Goal: Communication & Community: Answer question/provide support

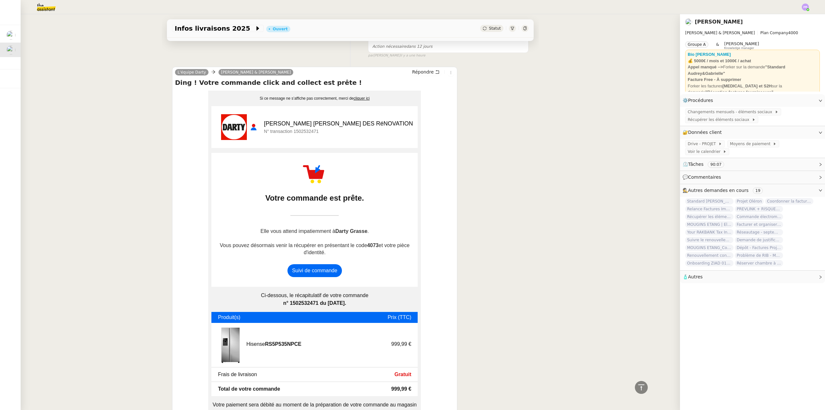
scroll to position [64, 0]
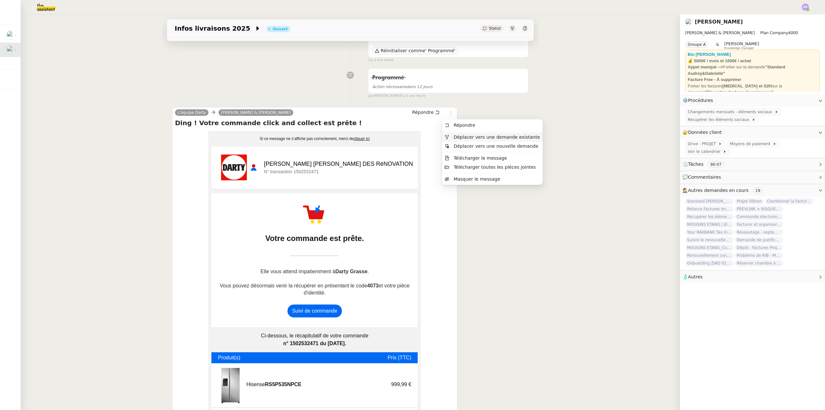
click at [461, 139] on span "Déplacer vers une demande existante" at bounding box center [497, 136] width 86 height 5
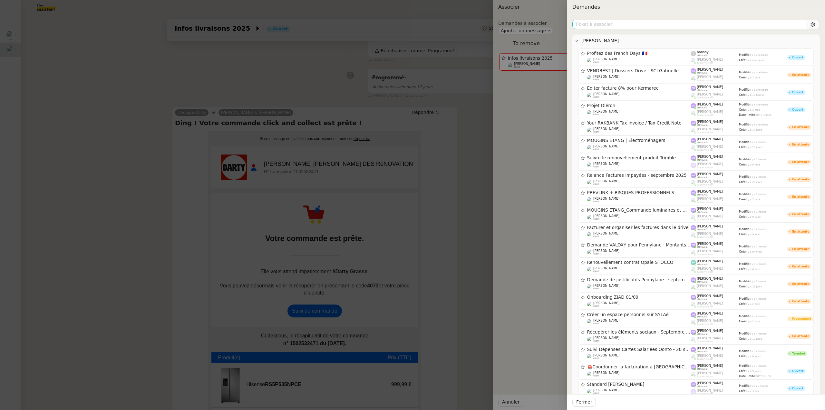
click at [600, 26] on input "text" at bounding box center [689, 24] width 234 height 9
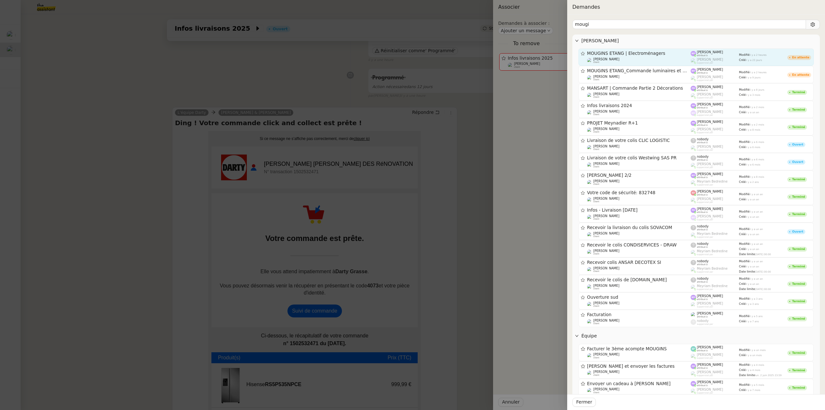
type input "mougi"
click at [635, 54] on span "MOUGINS ETANG | Electroménagers" at bounding box center [639, 53] width 104 height 5
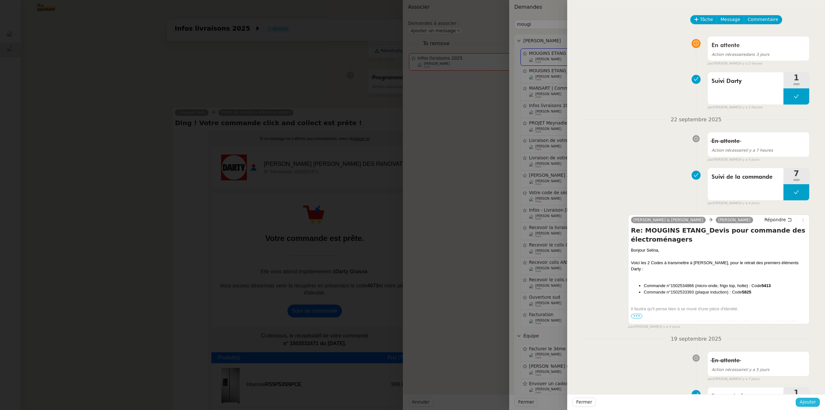
click at [815, 401] on span "Ajouter" at bounding box center [808, 401] width 16 height 7
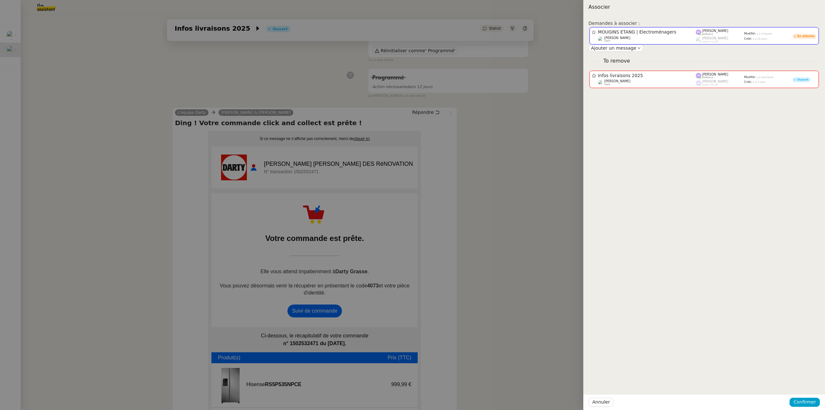
click at [815, 401] on body "Voir Activer les remboursements Capital Koala Remboursements Koala activés 7 Bé…" at bounding box center [412, 205] width 825 height 410
click at [810, 402] on span "Confirmer" at bounding box center [805, 401] width 23 height 7
click at [810, 387] on span "Ajouter" at bounding box center [805, 384] width 16 height 6
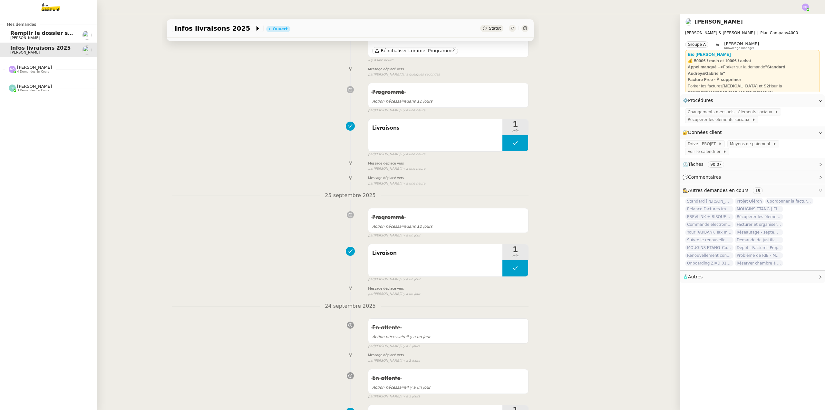
click at [69, 35] on span "Remplir le dossier startup non adhérente" at bounding box center [70, 33] width 120 height 6
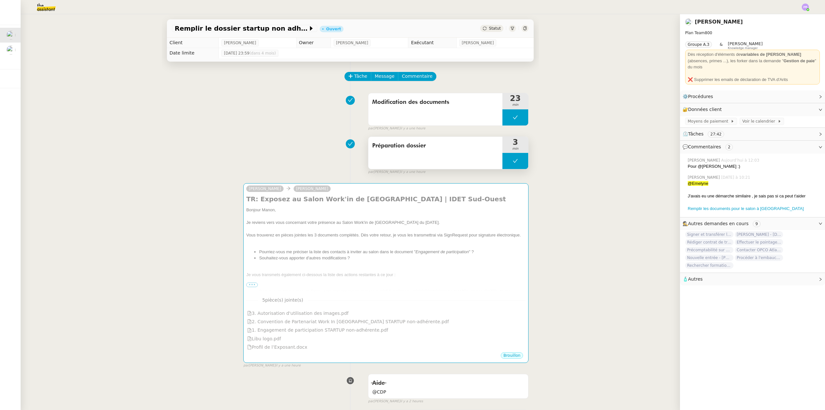
click at [503, 162] on button at bounding box center [516, 161] width 26 height 16
click at [506, 163] on icon at bounding box center [508, 160] width 5 height 5
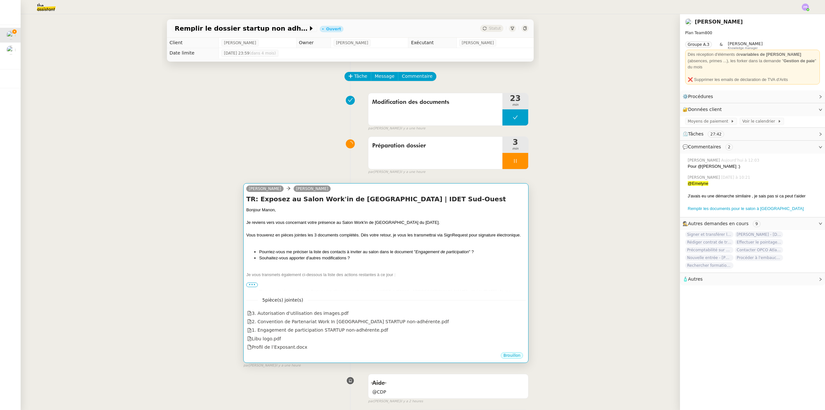
click at [383, 205] on div "TR: Exposez au Salon Work'in de Toulouse | IDET Sud-Ouest Bonjour Manon, Je rev…" at bounding box center [385, 242] width 279 height 97
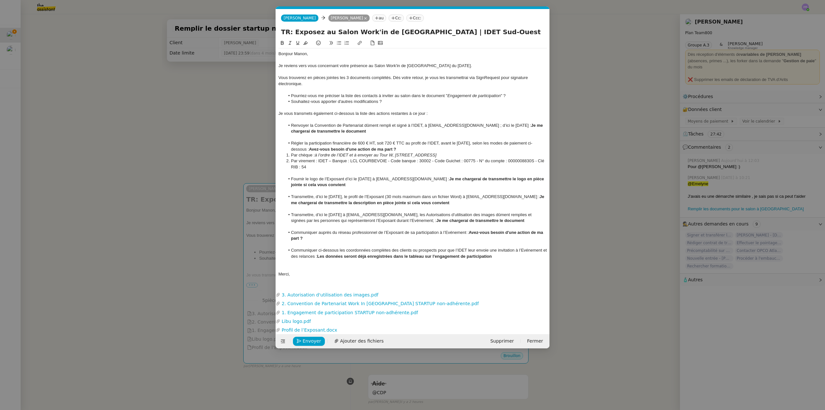
scroll to position [0, 14]
click at [390, 99] on li "Souhaitez-vous apporter d'autres modifications ?" at bounding box center [416, 102] width 262 height 6
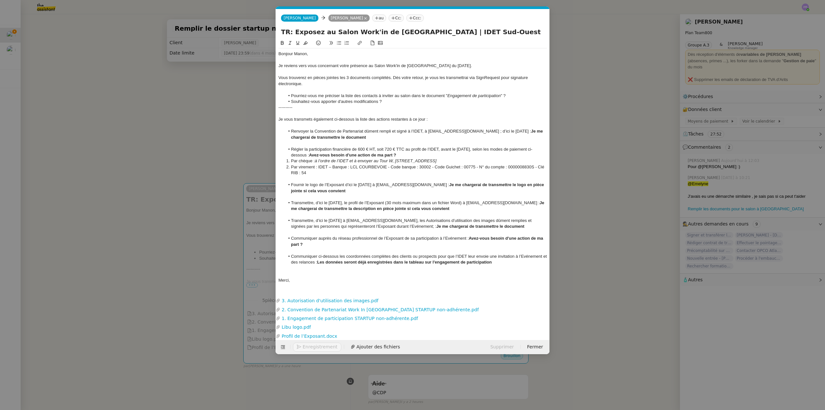
click at [396, 101] on li "Souhaitez-vous apporter d'autres modifications ?" at bounding box center [416, 102] width 262 height 6
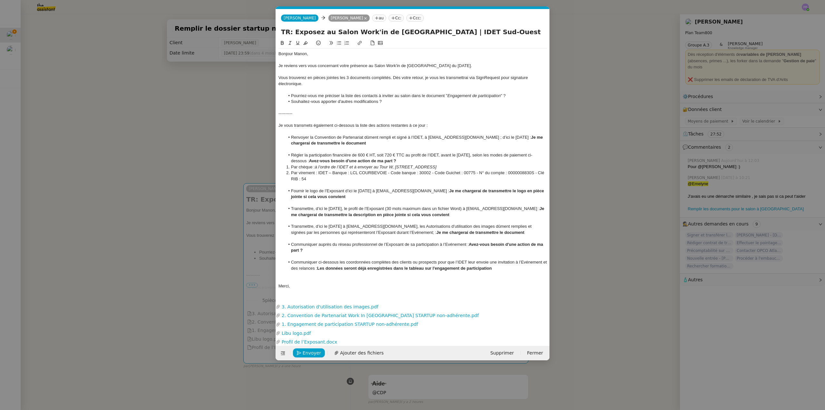
click at [304, 114] on div "----------" at bounding box center [413, 114] width 269 height 6
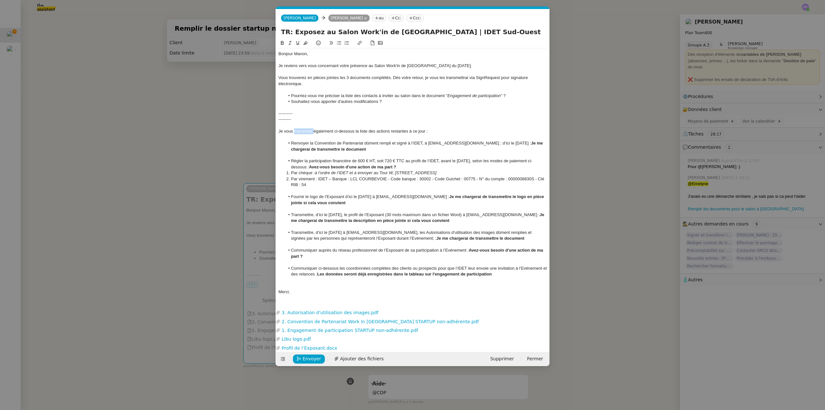
drag, startPoint x: 314, startPoint y: 130, endPoint x: 294, endPoint y: 129, distance: 19.7
click at [294, 129] on div "Je vous transmets également ci-dessous la liste des actions restantes à ce jour…" at bounding box center [413, 131] width 269 height 6
click at [323, 131] on div "Je vous fais également ci-dessous la liste des actions restantes à ce jour :" at bounding box center [413, 131] width 269 height 6
click at [441, 132] on div "Je vous fais également parvenir ci-dessous la liste des actions restantes à ce …" at bounding box center [413, 131] width 269 height 6
click at [545, 196] on strong "Je me chargerai de transmettre le logo en pièce jointe si cela vous convient" at bounding box center [418, 199] width 254 height 11
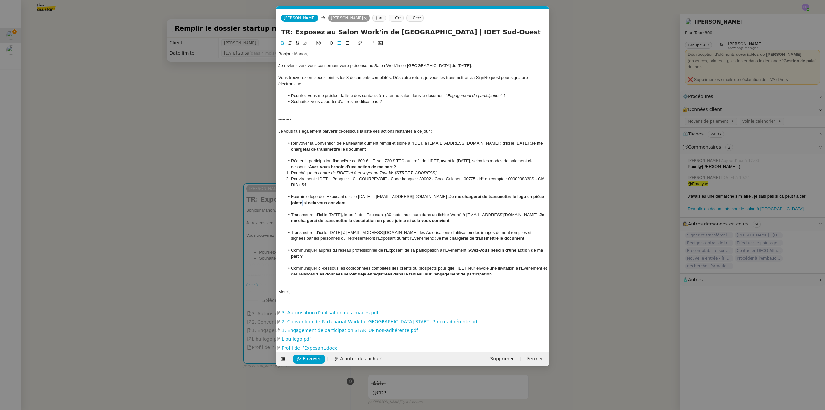
click at [545, 197] on strong "Je me chargerai de transmettre le logo en pièce jointe si cela vous convient" at bounding box center [418, 199] width 254 height 11
click at [399, 220] on strong "Je me chargerai de transmettre la description en pièce jointe si cela vous conv…" at bounding box center [418, 217] width 254 height 11
click at [334, 331] on link "1. Engagement de participation STARTUP non-adhérente.pdf" at bounding box center [411, 330] width 262 height 7
click at [308, 359] on span "Envoyer" at bounding box center [312, 358] width 18 height 7
click at [308, 359] on span "Confirmer l'envoi" at bounding box center [322, 358] width 39 height 7
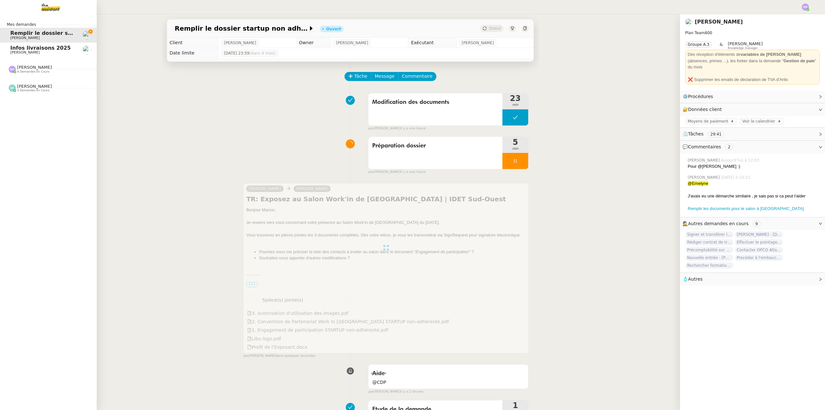
click at [56, 49] on span "Infos livraisons 2025" at bounding box center [40, 48] width 61 height 6
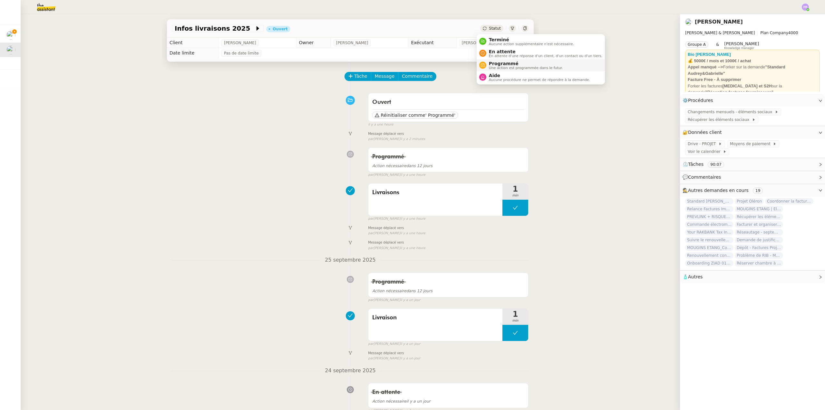
click at [513, 61] on span "Programmé" at bounding box center [526, 63] width 74 height 5
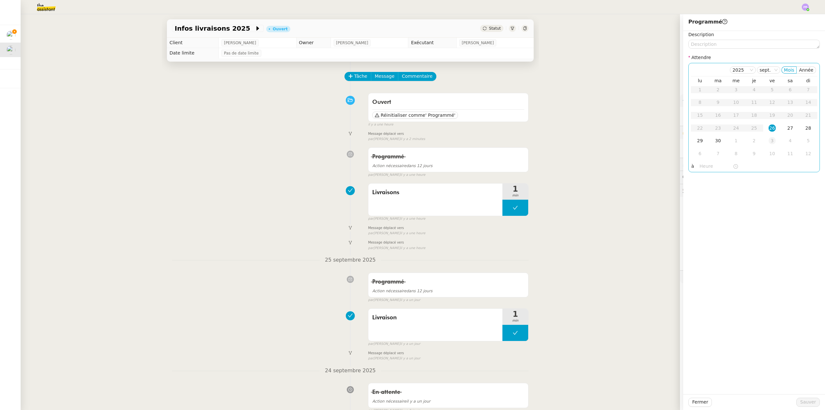
click at [769, 142] on div "3" at bounding box center [772, 140] width 7 height 7
click at [803, 404] on span "Sauver" at bounding box center [808, 401] width 16 height 7
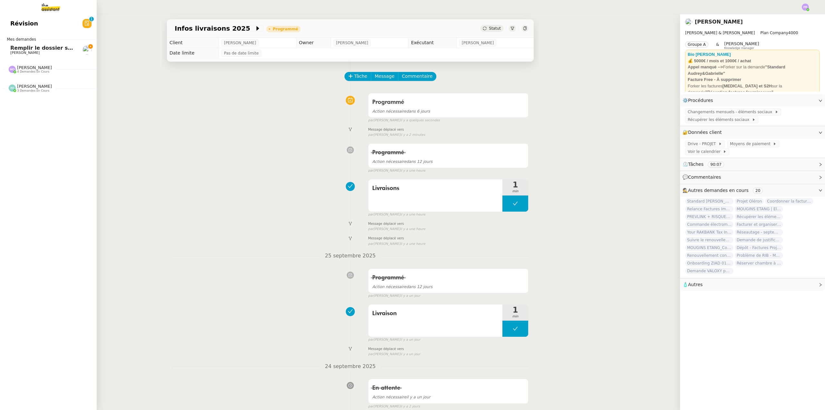
click at [30, 68] on span "[PERSON_NAME]" at bounding box center [34, 67] width 35 height 5
click at [44, 96] on span "Coordonner la facturation à [GEOGRAPHIC_DATA]" at bounding box center [83, 96] width 146 height 6
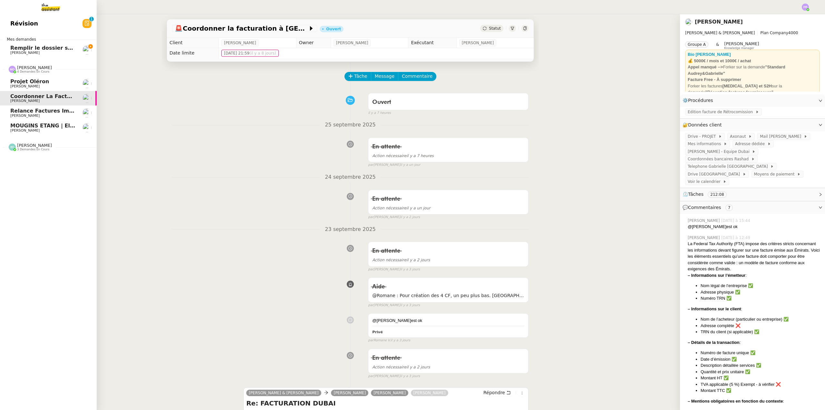
click at [48, 108] on span "Relance Factures Impayées - septembre 2025" at bounding box center [76, 111] width 133 height 6
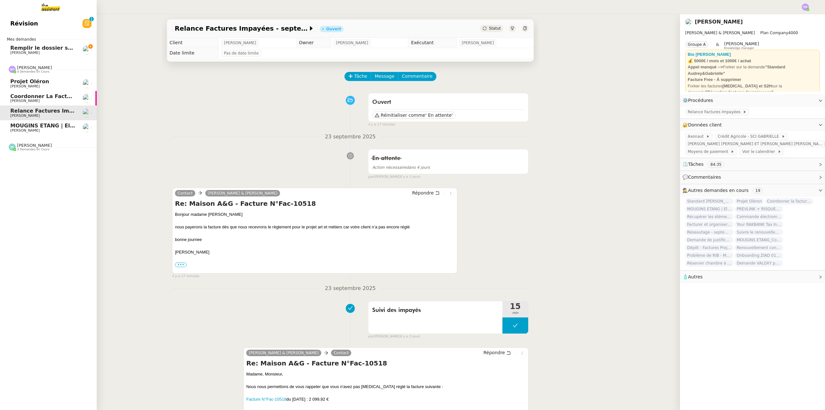
click at [31, 128] on span "MOUGINS ETANG | Electroménagers" at bounding box center [61, 125] width 103 height 6
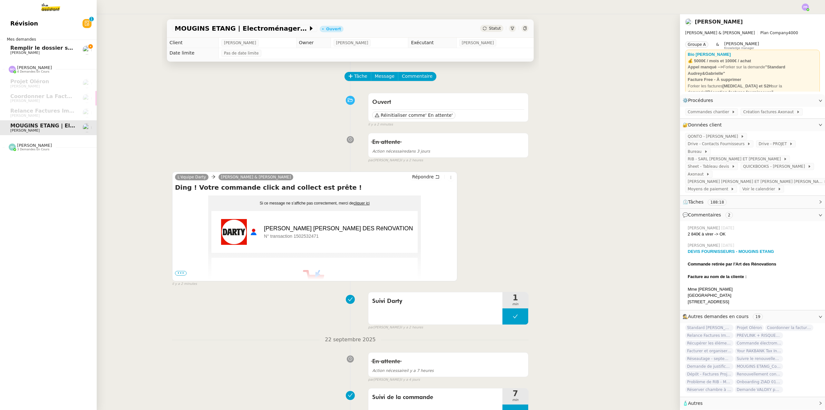
click at [34, 147] on span "[PERSON_NAME]" at bounding box center [34, 145] width 35 height 5
click at [43, 157] on span "Programmation posts Linkedin - octobre 2025" at bounding box center [77, 159] width 134 height 6
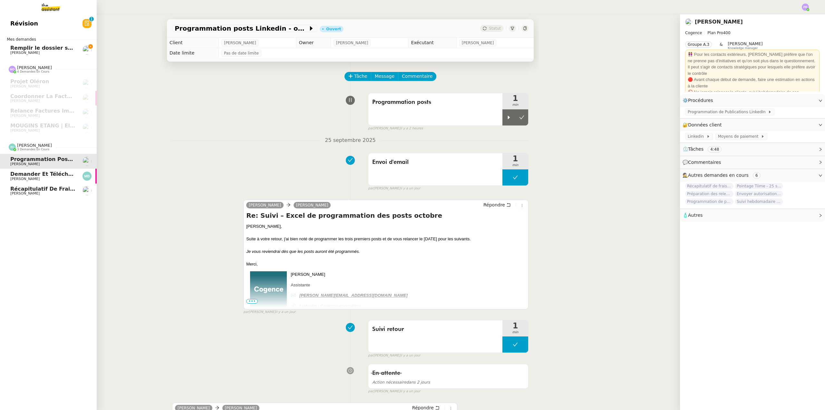
click at [51, 174] on span "Demander et télécharger les factures pour Qonto" at bounding box center [83, 174] width 147 height 6
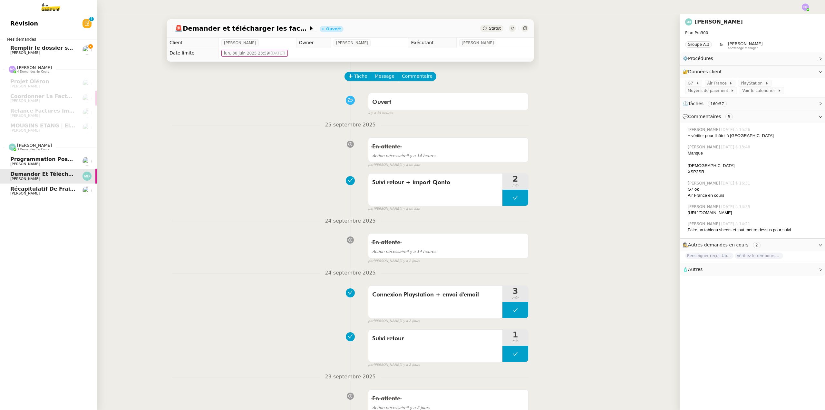
click at [58, 160] on span "Programmation posts Linkedin - octobre 2025" at bounding box center [77, 159] width 134 height 6
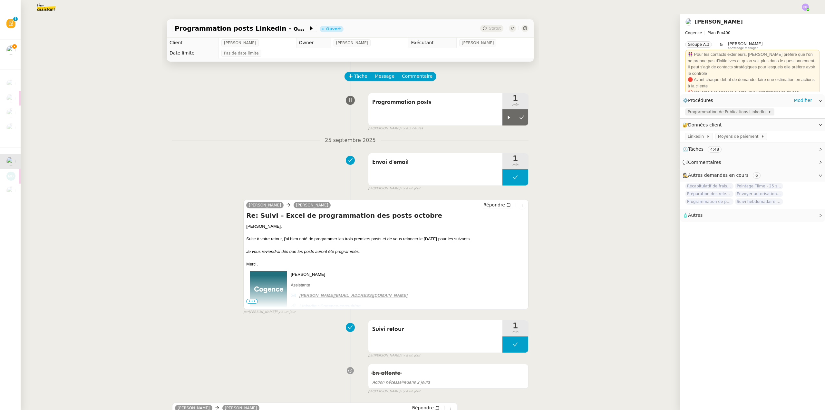
click at [699, 115] on span "Programmation de Publications LinkedIn" at bounding box center [728, 112] width 80 height 6
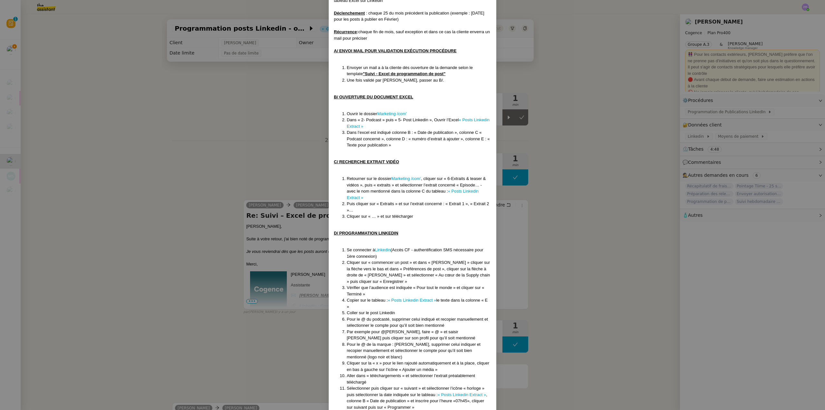
scroll to position [76, 0]
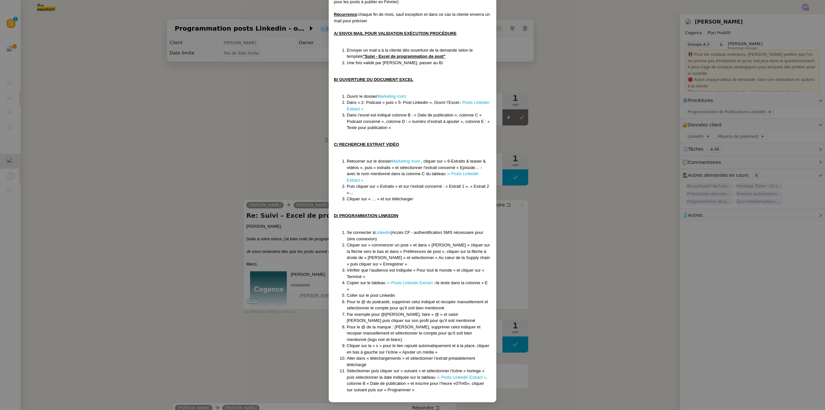
click at [123, 125] on nz-modal-container "Créé le 08/09/2025 Contexte : Le but est de programmer pour 07h45 (matin) le jo…" at bounding box center [412, 205] width 825 height 410
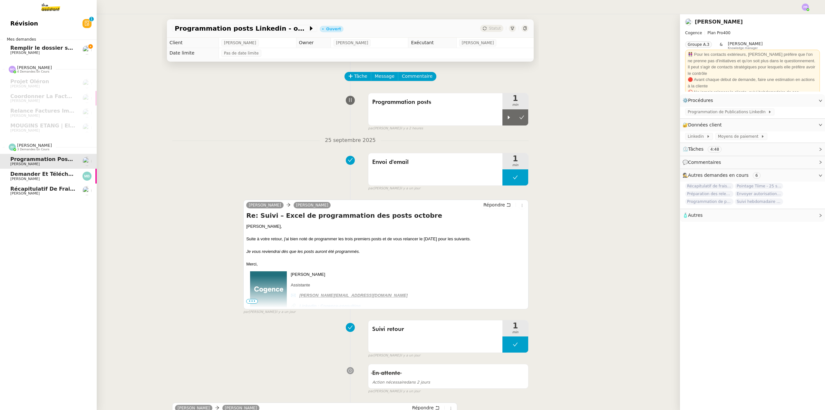
click at [53, 191] on span "Récapitulatif de frais de projet - septembre 2025" at bounding box center [83, 189] width 146 height 6
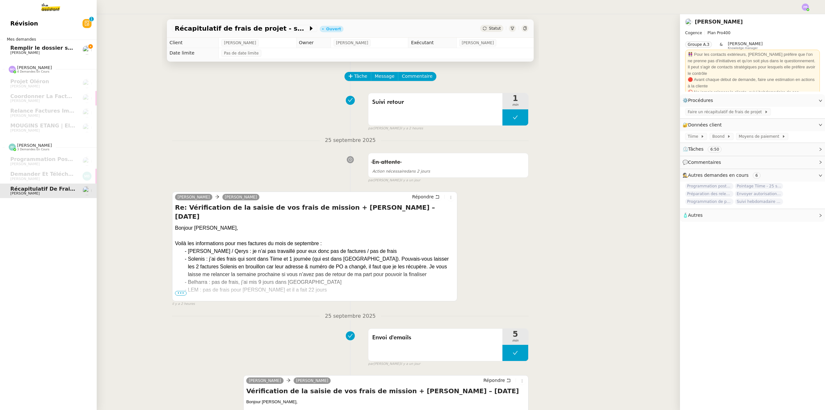
click at [51, 45] on span "Remplir le dossier startup non adhérente" at bounding box center [70, 48] width 120 height 6
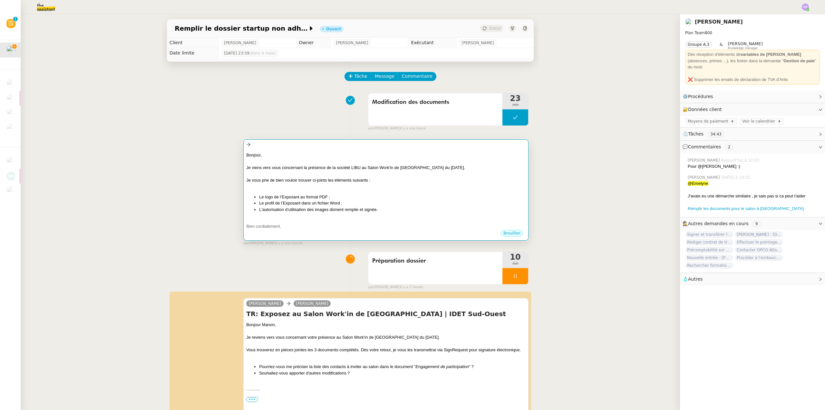
click at [362, 196] on li "Le logo de l’Exposant au format PDF ;" at bounding box center [392, 197] width 267 height 6
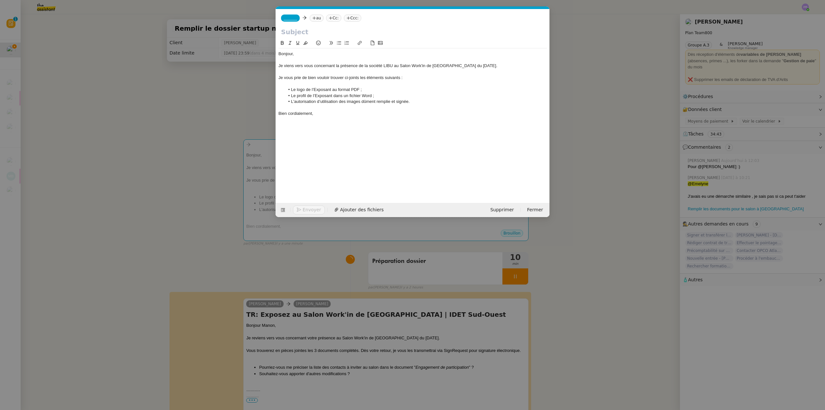
scroll to position [0, 14]
click at [418, 101] on li "L'autorisation d’utilisation des images dûment remplie et signée." at bounding box center [416, 102] width 262 height 6
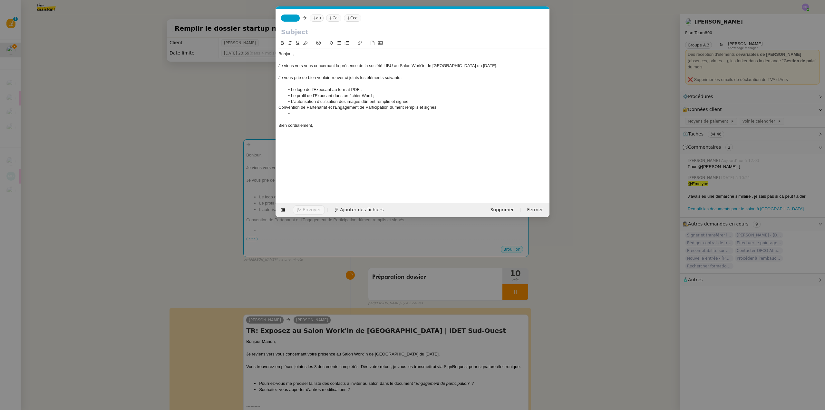
click at [375, 108] on div "Convention de Partenariat et l’Engagement de Participation dûment remplis et si…" at bounding box center [413, 107] width 269 height 6
click at [335, 43] on button at bounding box center [332, 42] width 8 height 7
click at [338, 44] on icon at bounding box center [339, 43] width 5 height 5
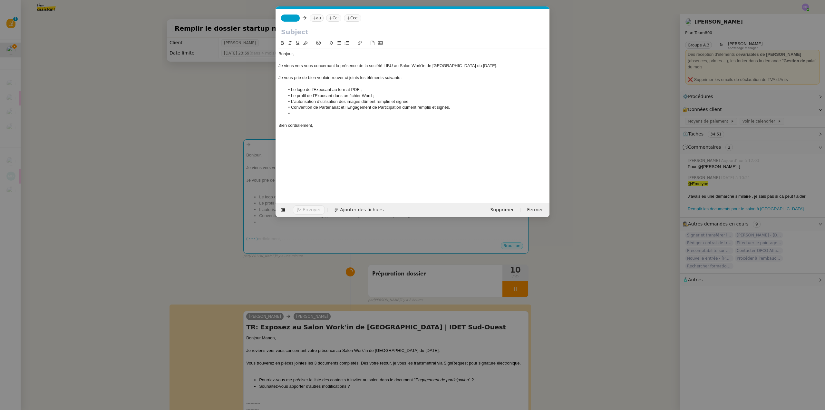
click at [292, 105] on li "Convention de Partenariat et l’Engagement de Participation dûment remplis et si…" at bounding box center [416, 107] width 262 height 6
click at [352, 107] on li "La Convention de Partenariat et l’Engagement de Participation dûment remplis et…" at bounding box center [416, 107] width 262 height 6
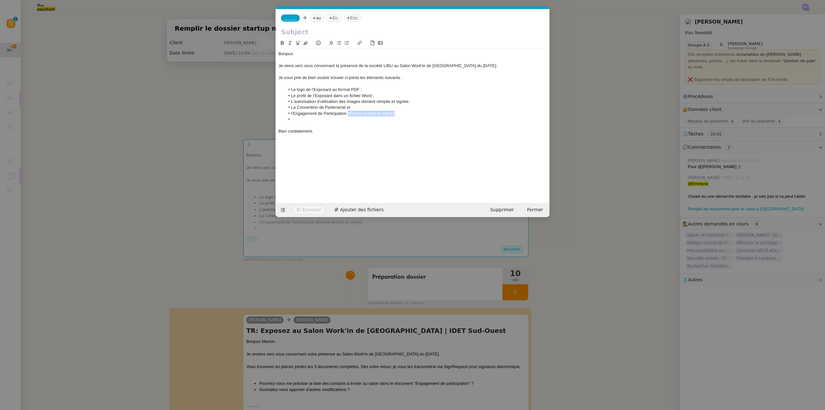
drag, startPoint x: 395, startPoint y: 113, endPoint x: 347, endPoint y: 111, distance: 47.1
click at [347, 111] on li "l’Engagement de Participation dûment remplis et signés." at bounding box center [416, 114] width 262 height 6
copy li "dûment remplis et signés"
click at [347, 106] on li "La Convention de Partenariat et" at bounding box center [416, 107] width 262 height 6
click at [376, 107] on li "La Convention de Partenariat dûment remplis et signés" at bounding box center [416, 107] width 262 height 6
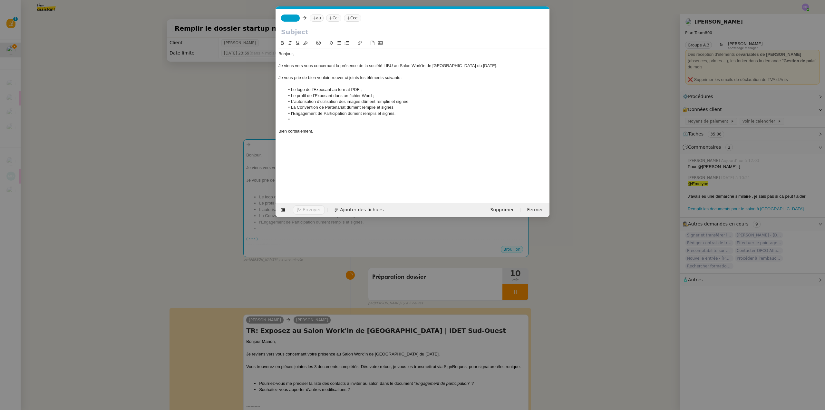
click at [393, 106] on li "La Convention de Partenariat dûment remplie et signés" at bounding box center [416, 107] width 262 height 6
click at [411, 102] on li "L'autorisation d’utilisation des images dûment remplie et signée." at bounding box center [416, 102] width 262 height 6
click at [395, 106] on li "La Convention de Partenariat dûment remplie et signée" at bounding box center [416, 107] width 262 height 6
click at [375, 112] on li "l’Engagement de Participation dûment remplis et signés." at bounding box center [416, 114] width 262 height 6
click at [393, 113] on li "l’Engagement de Participation dûment rempli et signés." at bounding box center [416, 114] width 262 height 6
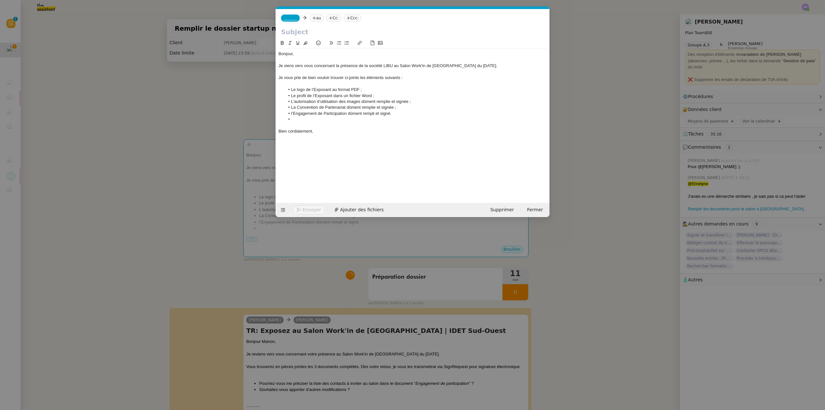
click at [299, 117] on li at bounding box center [416, 119] width 262 height 6
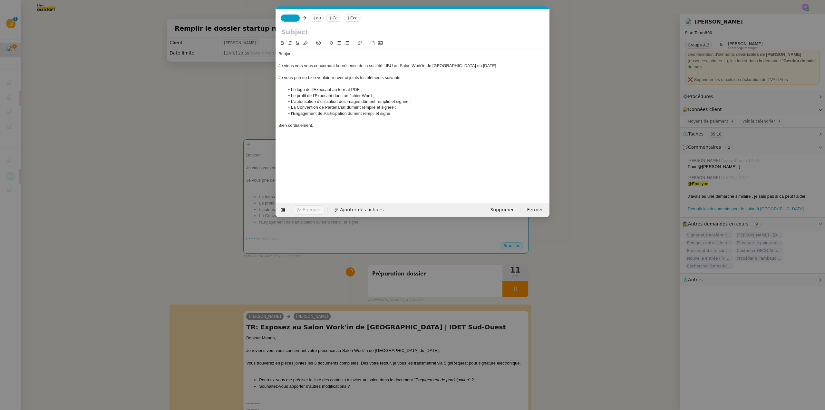
click at [321, 318] on nz-modal-container "Service TA - VOYAGE - PROPOSITION GLOBALE A utiliser dans le cadre de propositi…" at bounding box center [412, 205] width 825 height 410
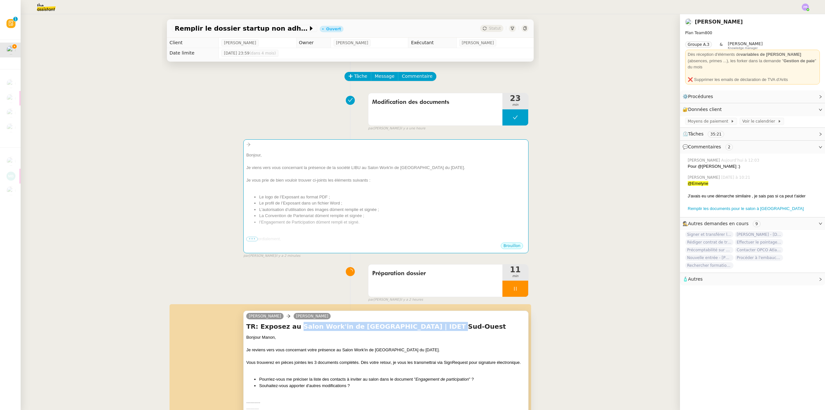
copy h4 "Salon Work'in de Toulouse | IDET Sud-Ouest"
drag, startPoint x: 289, startPoint y: 327, endPoint x: 419, endPoint y: 331, distance: 130.6
click at [419, 331] on h4 "TR: Exposez au Salon Work'in de [GEOGRAPHIC_DATA] | IDET Sud-Ouest" at bounding box center [385, 326] width 279 height 9
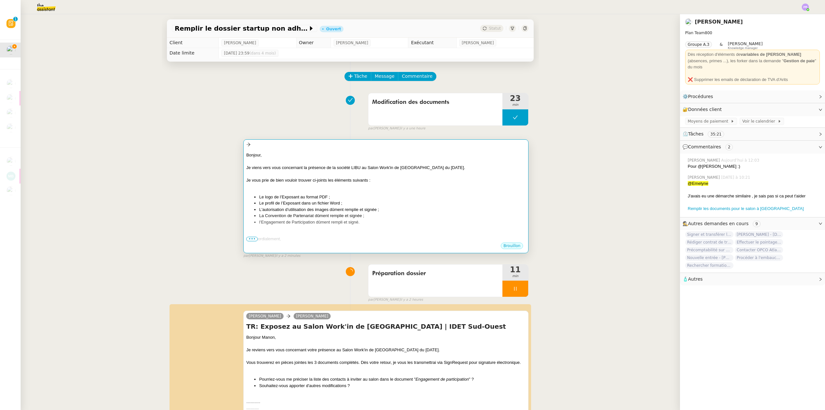
click at [283, 161] on div at bounding box center [385, 161] width 279 height 6
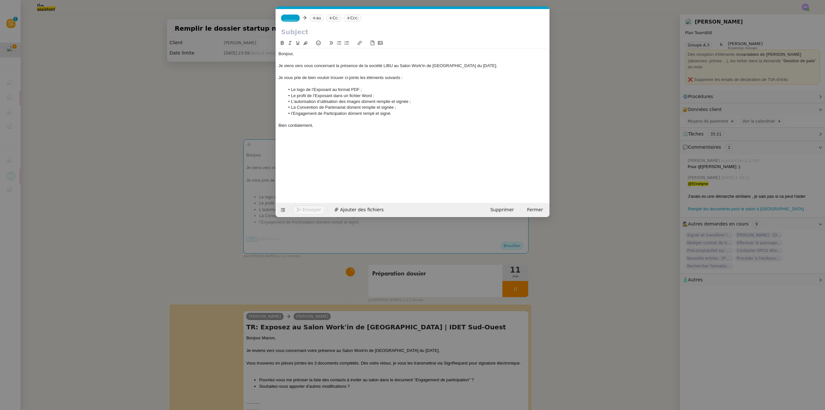
scroll to position [0, 14]
click at [295, 33] on input "text" at bounding box center [412, 32] width 263 height 10
paste input "Salon Work'in de Toulouse | IDET Sud-Ouest"
type input "Salon Work'in de Toulouse | IDET Sud-Ouest"
click at [293, 17] on span "_______" at bounding box center [291, 18] width 14 height 5
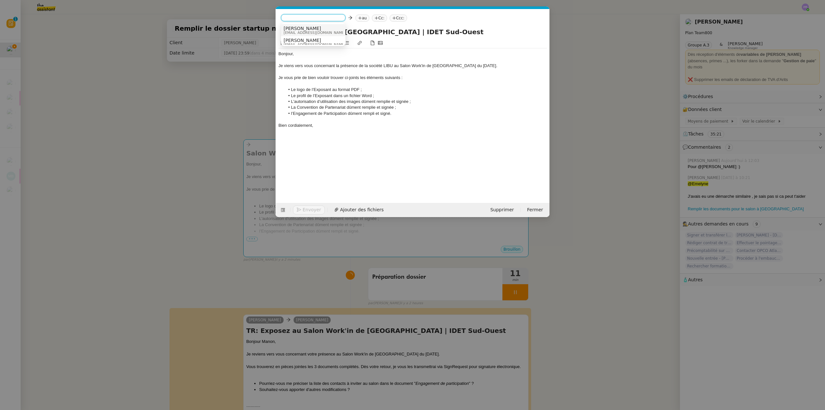
click at [308, 30] on div "Sam sam@libu.fr" at bounding box center [313, 30] width 59 height 9
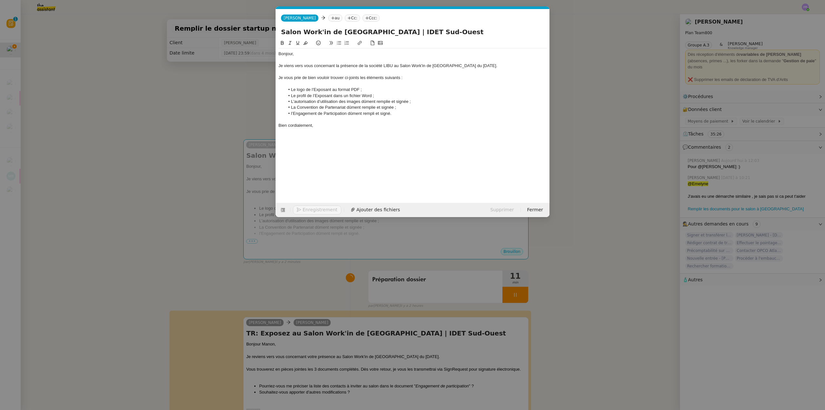
click at [192, 117] on nz-modal-container "Service TA - VOYAGE - PROPOSITION GLOBALE A utiliser dans le cadre de propositi…" at bounding box center [412, 205] width 825 height 410
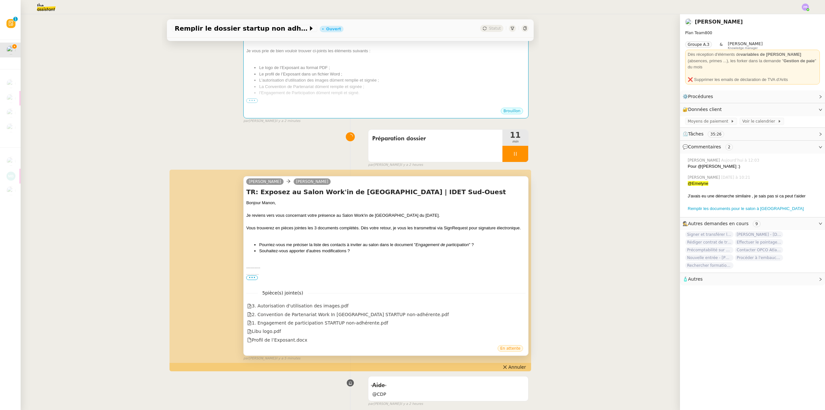
scroll to position [258, 0]
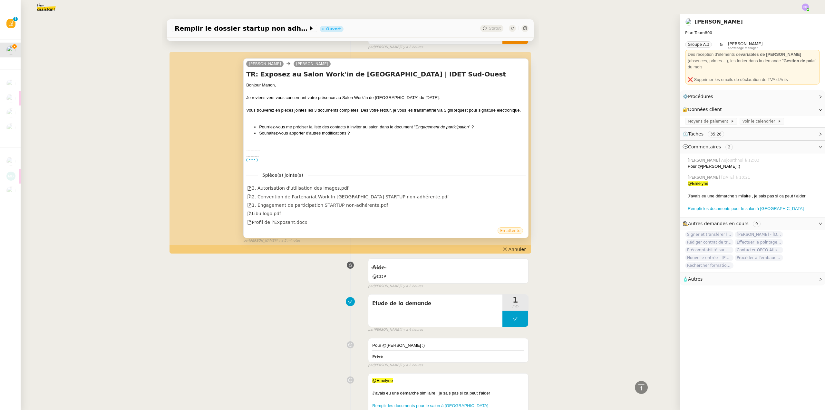
click at [250, 162] on span "•••" at bounding box center [252, 160] width 12 height 5
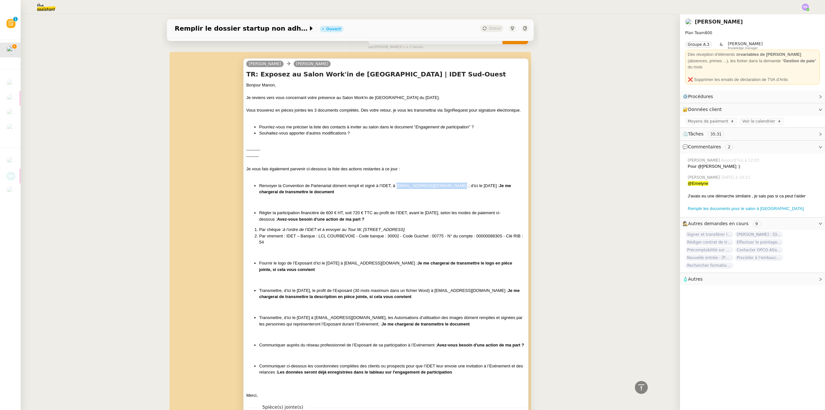
copy li "[EMAIL_ADDRESS][DOMAIN_NAME]"
drag, startPoint x: 447, startPoint y: 185, endPoint x: 393, endPoint y: 184, distance: 54.2
click at [393, 184] on li "Renvoyer la Convention de Partenariat dûment rempli et signé à l’IDET, à delega…" at bounding box center [392, 188] width 267 height 13
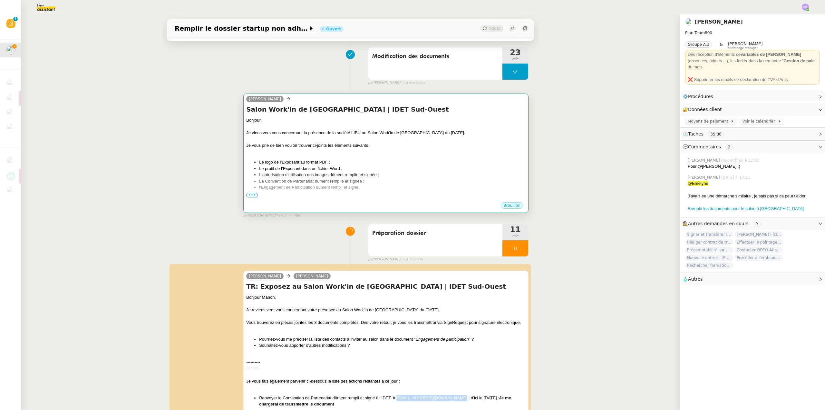
scroll to position [0, 0]
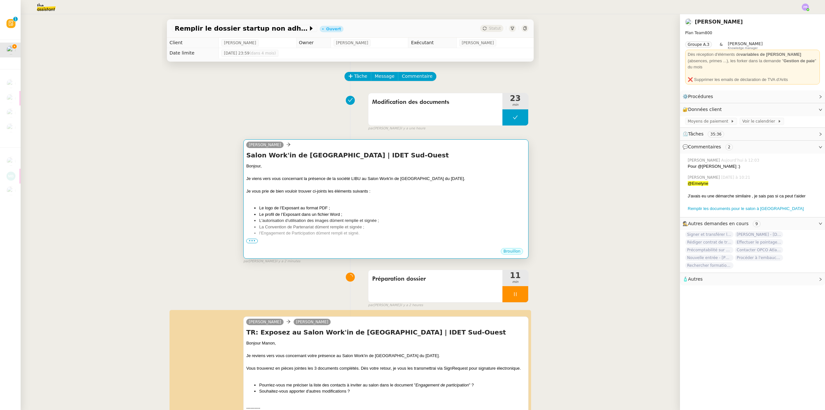
click at [336, 168] on div "Bonjour," at bounding box center [385, 166] width 279 height 6
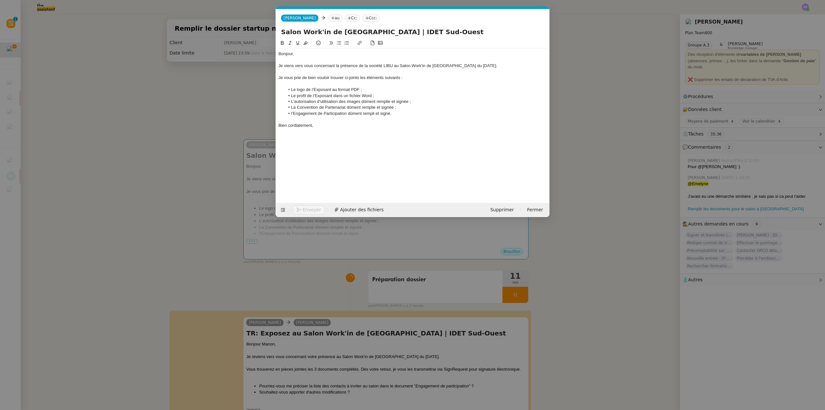
scroll to position [0, 14]
click at [328, 18] on nz-tag "au" at bounding box center [335, 18] width 14 height 7
paste input "[EMAIL_ADDRESS][DOMAIN_NAME]"
type input "[EMAIL_ADDRESS][DOMAIN_NAME]"
click at [332, 28] on span "Délégation Sud-Ouest" at bounding box center [339, 28] width 62 height 5
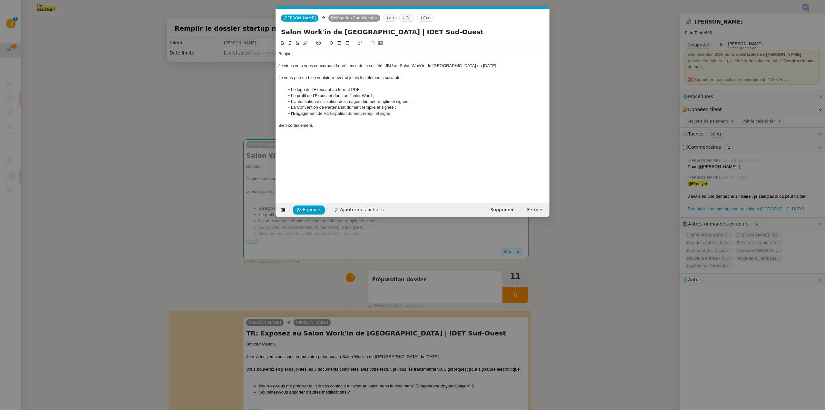
click at [399, 19] on nz-tag "Cc:" at bounding box center [406, 18] width 15 height 7
click at [419, 34] on div "Manon Loustau manon.loustau@libu.fr" at bounding box center [405, 30] width 59 height 9
click at [355, 205] on button "Ajouter des fichiers" at bounding box center [358, 209] width 57 height 9
click at [361, 210] on span "Ajouter des fichiers" at bounding box center [362, 209] width 44 height 7
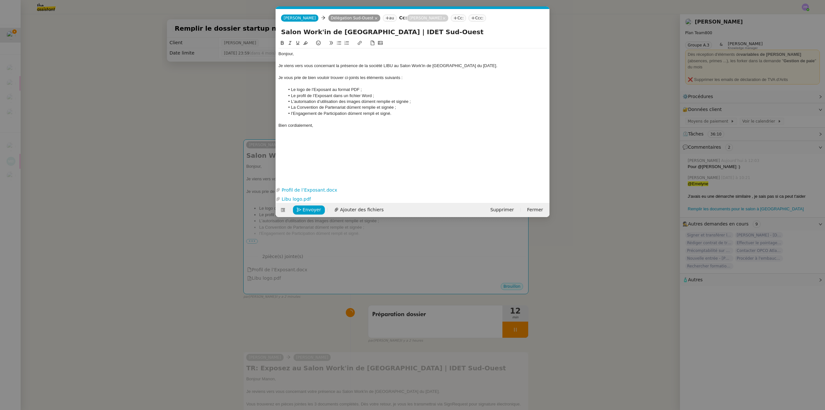
click at [295, 100] on li "L'autorisation d’utilisation des images dûment remplie et signée ;" at bounding box center [416, 102] width 262 height 6
click at [296, 100] on li "L'autorisation d’utilisation des images dûment remplie et signée ;" at bounding box center [416, 102] width 262 height 6
drag, startPoint x: 399, startPoint y: 77, endPoint x: 385, endPoint y: 76, distance: 14.2
click at [385, 76] on div "Je vous prie de bien vouloir trouver ci-joints les éléments suivants :" at bounding box center [413, 78] width 269 height 6
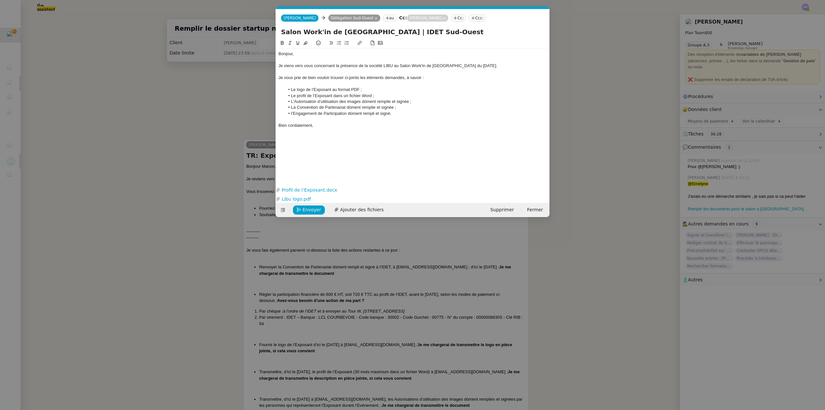
click at [188, 115] on nz-modal-container "Service TA - VOYAGE - PROPOSITION GLOBALE A utiliser dans le cadre de propositi…" at bounding box center [412, 205] width 825 height 410
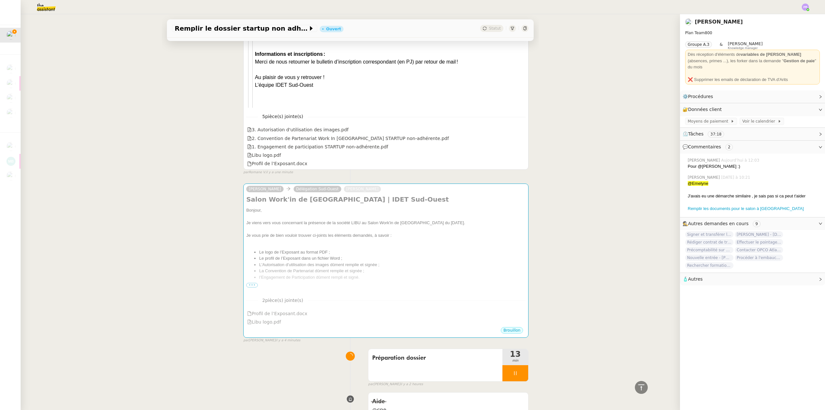
scroll to position [1160, 0]
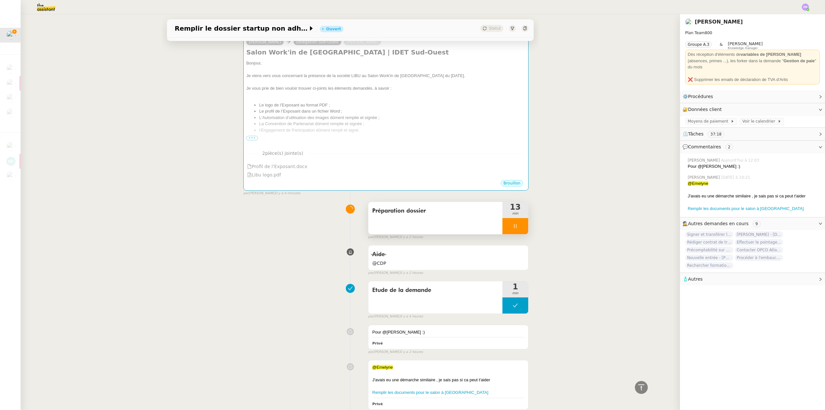
click at [523, 225] on div "Préparation dossier 13 min" at bounding box center [448, 217] width 161 height 33
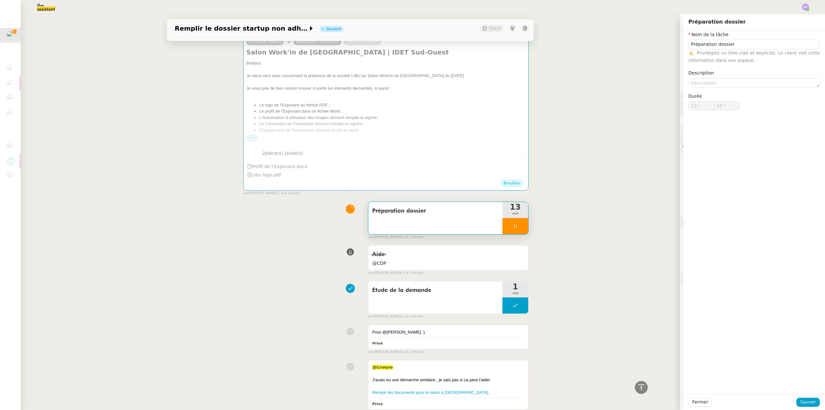
click at [521, 226] on div at bounding box center [516, 226] width 26 height 16
type input "Préparation dossier"
type input "13 '"
type input "10 ""
click at [521, 226] on button at bounding box center [521, 226] width 13 height 16
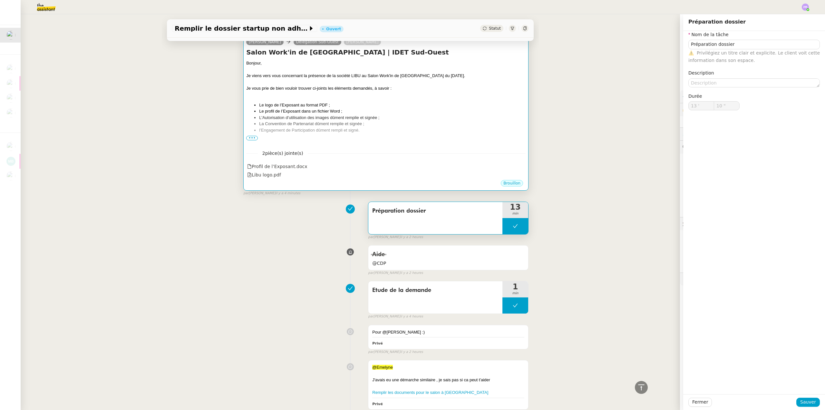
type input "Préparation dossier"
type input "13 '"
type input "10 ""
type input "Préparation dossier"
type input "13 '"
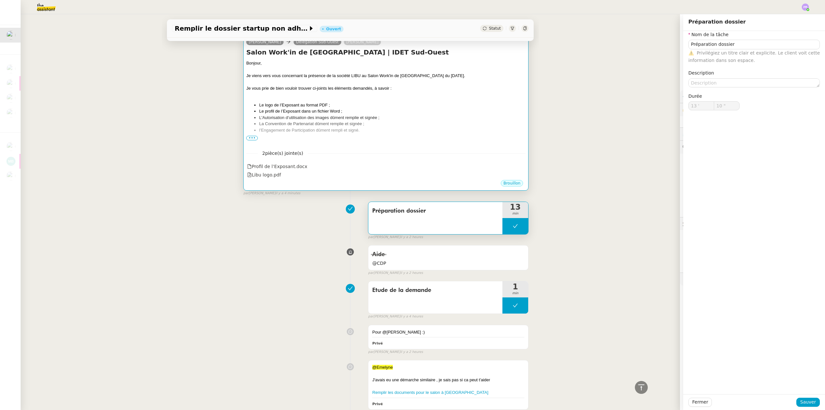
type input "10 ""
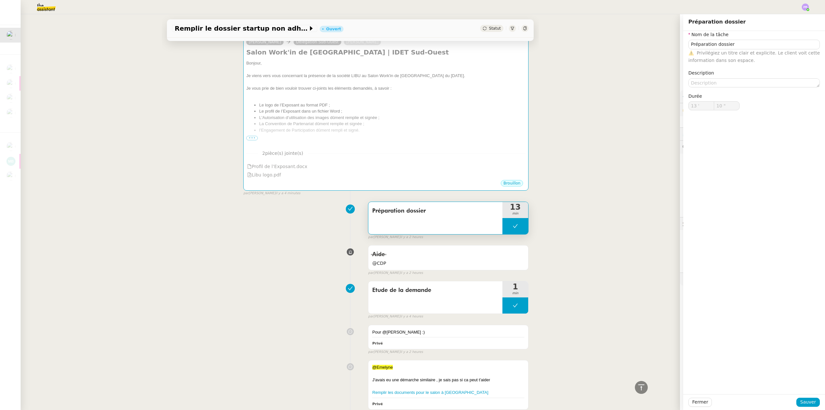
type input "Préparation dossier"
type input "13 '"
type input "10 ""
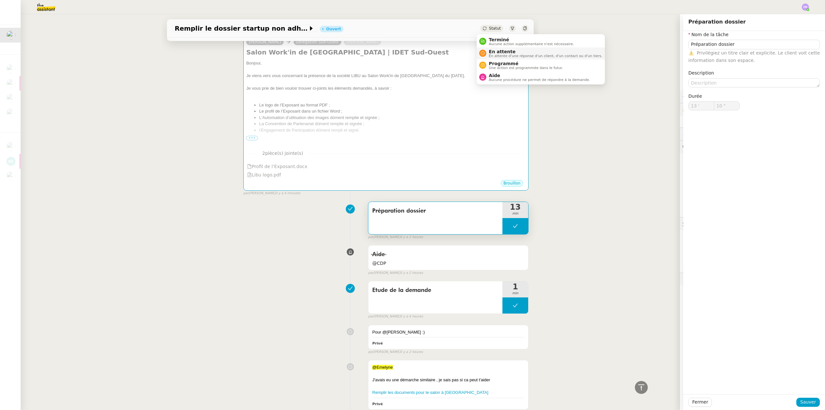
click at [503, 53] on span "En attente" at bounding box center [545, 51] width 113 height 5
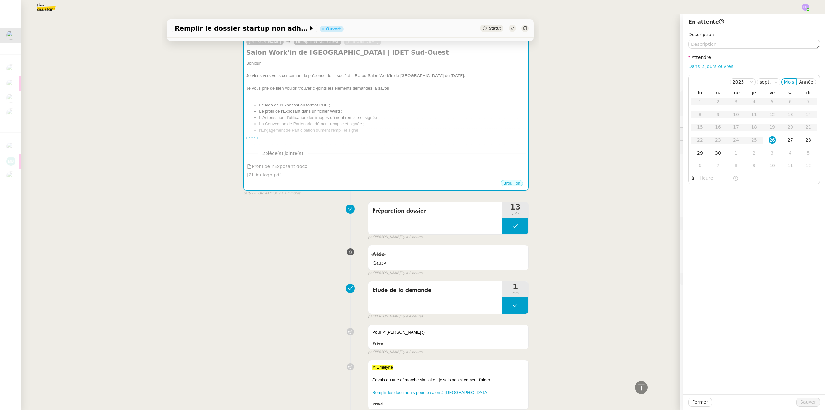
click at [716, 67] on link "Dans 2 jours ouvrés" at bounding box center [711, 66] width 45 height 5
type input "07:00"
click at [804, 403] on span "Sauver" at bounding box center [808, 401] width 16 height 7
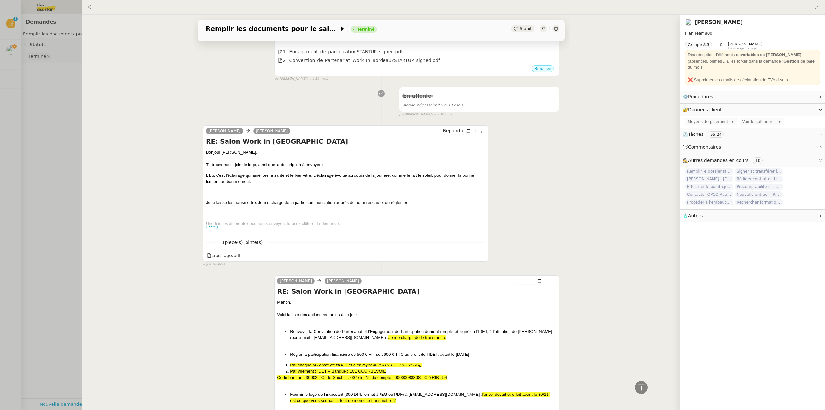
scroll to position [1305, 0]
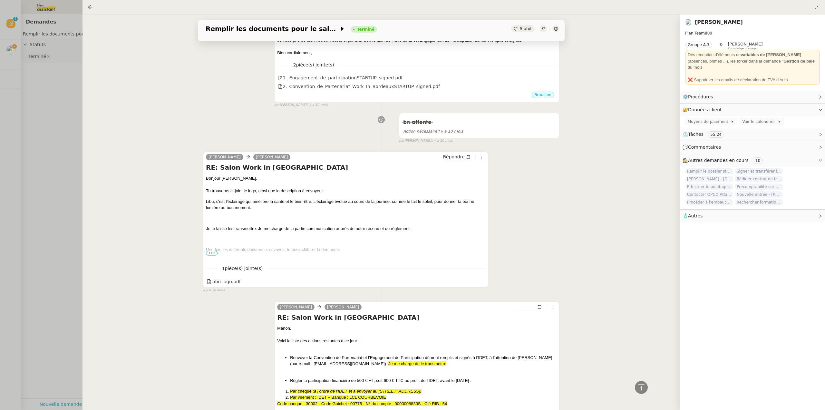
click at [213, 255] on span "•••" at bounding box center [212, 253] width 12 height 5
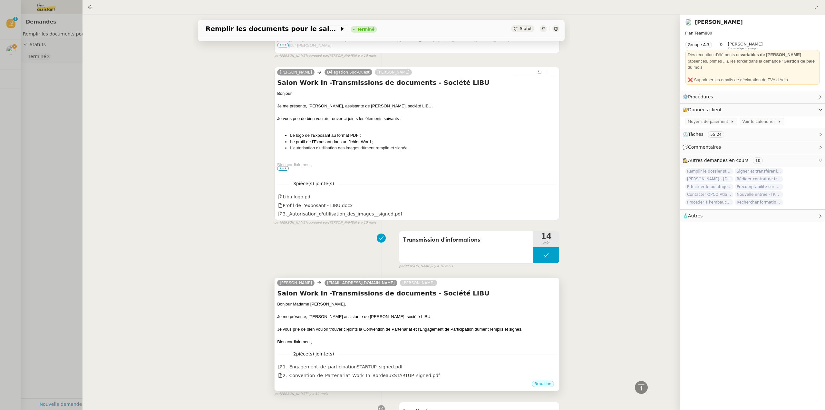
scroll to position [1014, 0]
click at [285, 171] on span "•••" at bounding box center [283, 169] width 12 height 5
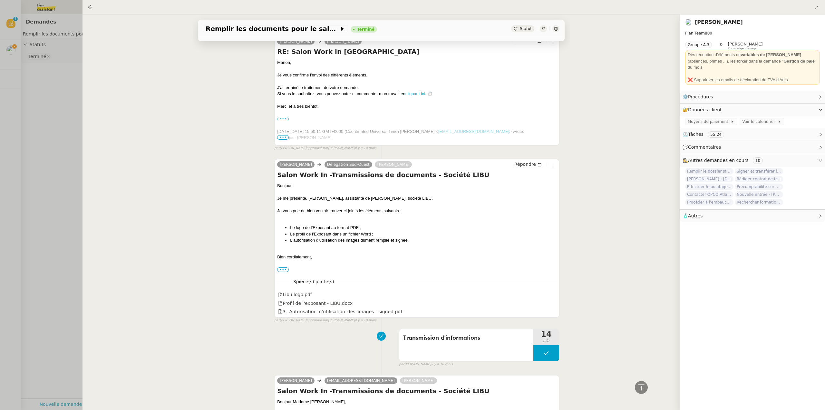
scroll to position [967, 0]
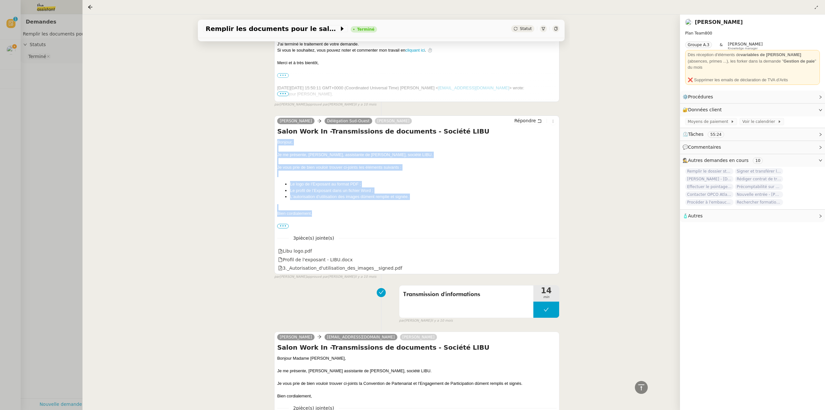
copy div "Bonjour, Je me présente, [PERSON_NAME], assistante de [PERSON_NAME], société LI…"
drag, startPoint x: 278, startPoint y: 142, endPoint x: 323, endPoint y: 214, distance: 84.9
click at [323, 214] on div "Bonjour, Je me présente, [PERSON_NAME], assistante de [PERSON_NAME], société LI…" at bounding box center [416, 184] width 279 height 90
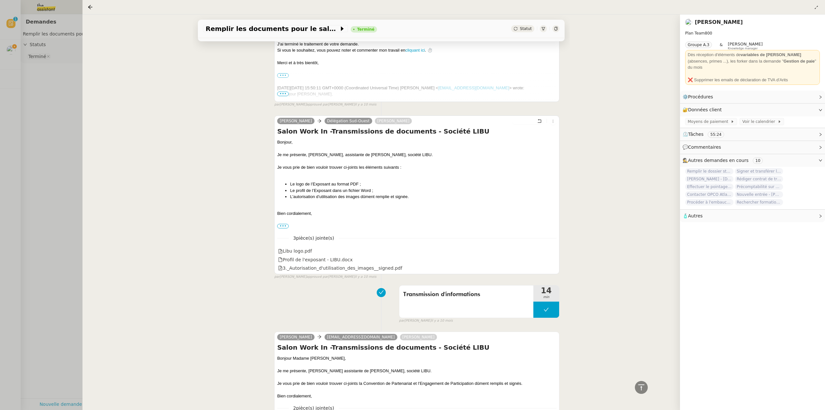
click at [20, 67] on div at bounding box center [412, 205] width 825 height 410
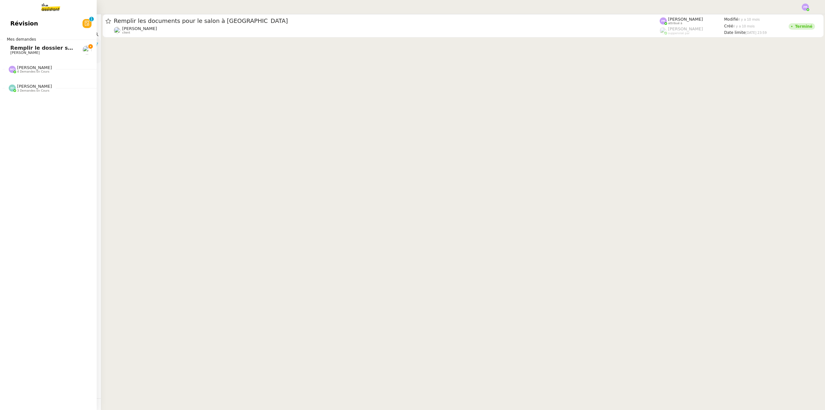
click at [25, 49] on span "Remplir le dossier startup non adhérente" at bounding box center [70, 48] width 120 height 6
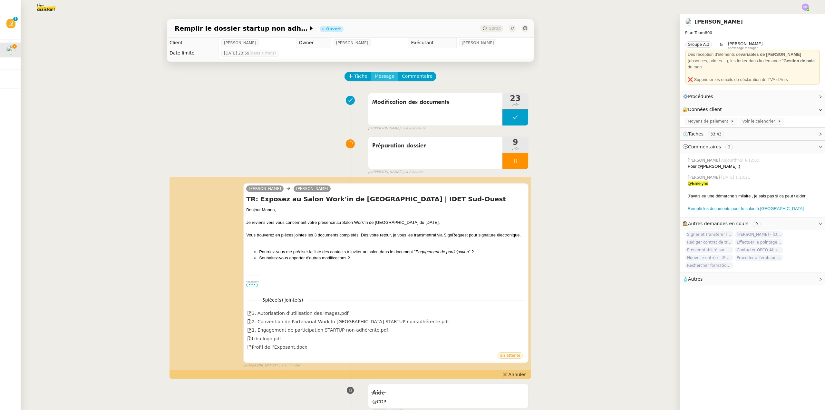
click at [381, 75] on span "Message" at bounding box center [385, 76] width 20 height 7
click at [387, 93] on span "Nouvelle conversation" at bounding box center [409, 95] width 57 height 5
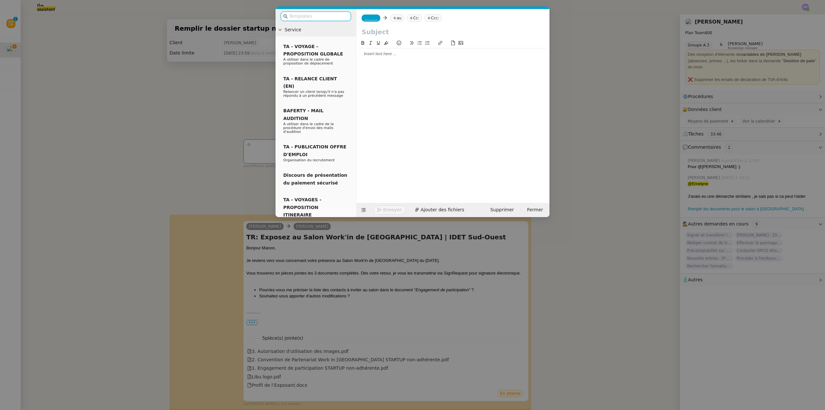
click at [382, 53] on div at bounding box center [453, 54] width 188 height 6
paste div
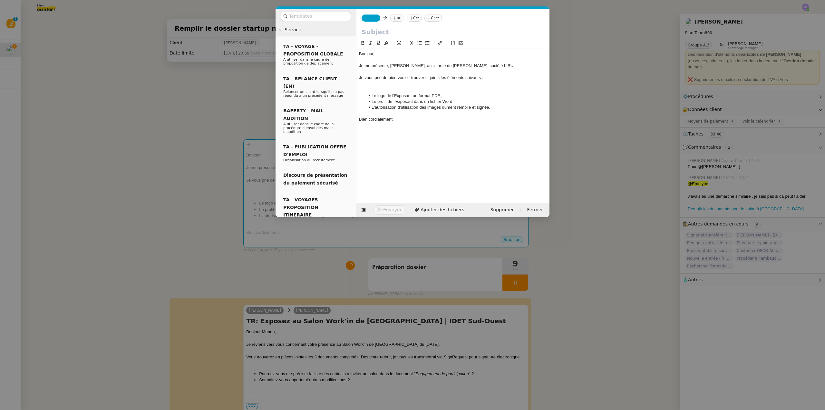
click at [393, 86] on div at bounding box center [453, 84] width 188 height 6
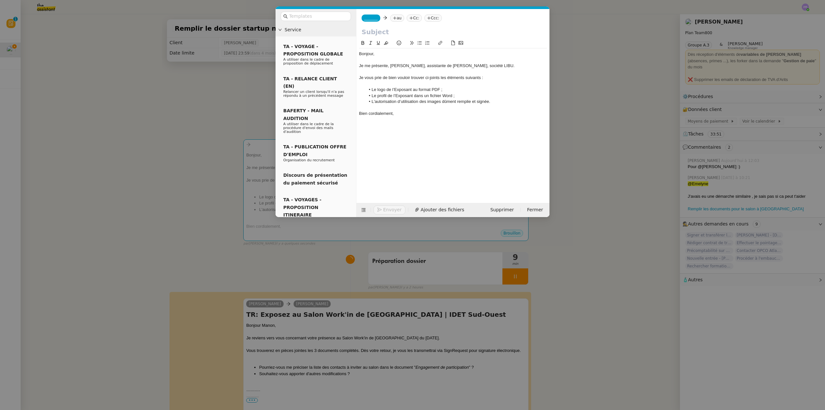
click at [310, 340] on nz-modal-container "Service TA - VOYAGE - PROPOSITION GLOBALE A utiliser dans le cadre de propositi…" at bounding box center [412, 205] width 825 height 410
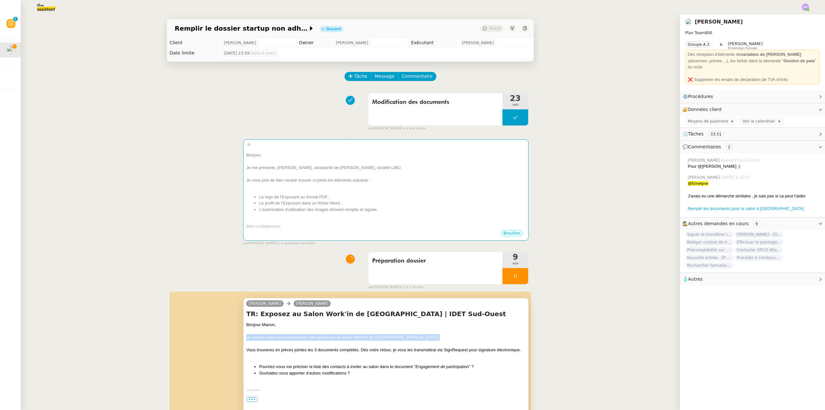
copy div "Je reviens vers vous concernant votre présence au Salon Work'in de [GEOGRAPHIC_…"
drag, startPoint x: 432, startPoint y: 338, endPoint x: 242, endPoint y: 339, distance: 189.9
click at [243, 339] on div "[PERSON_NAME] TR: Exposez au Salon Work'in de [GEOGRAPHIC_DATA] | IDET Sud-Oues…" at bounding box center [385, 388] width 285 height 180
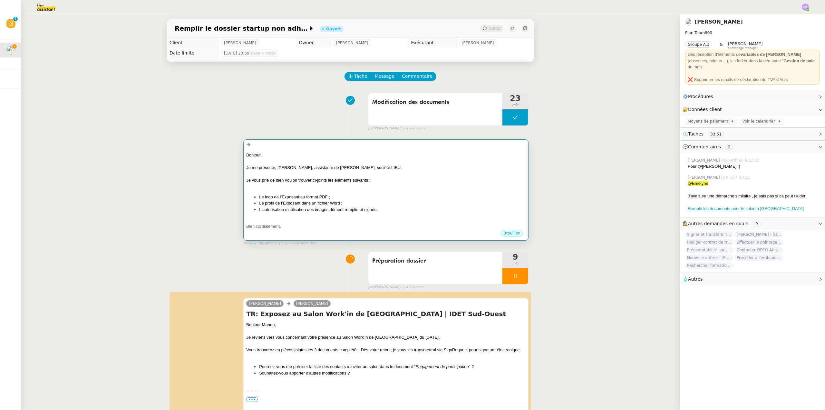
click at [293, 191] on div "Bonjour, Je me présente, [PERSON_NAME], assistante de [PERSON_NAME], société LI…" at bounding box center [385, 191] width 279 height 78
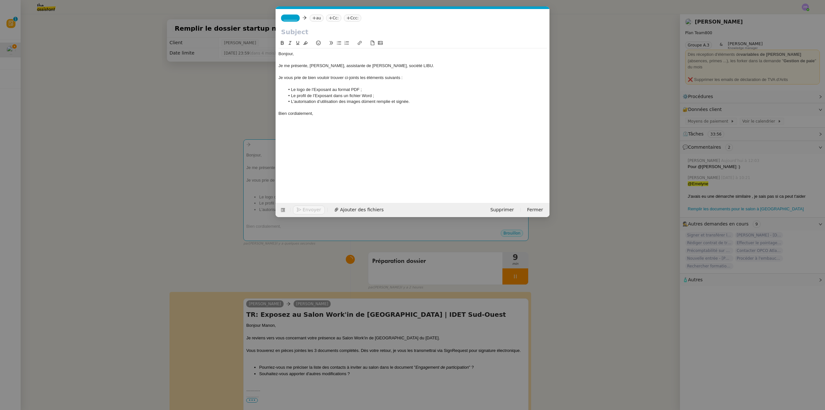
scroll to position [0, 14]
click at [308, 51] on div "Bonjour," at bounding box center [413, 54] width 269 height 6
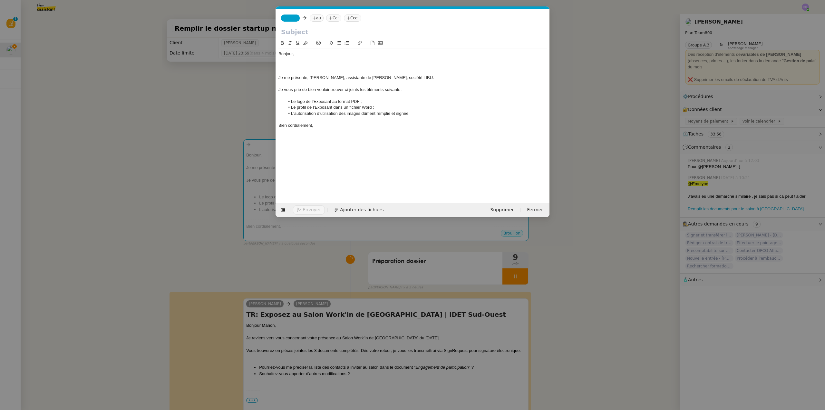
scroll to position [0, 0]
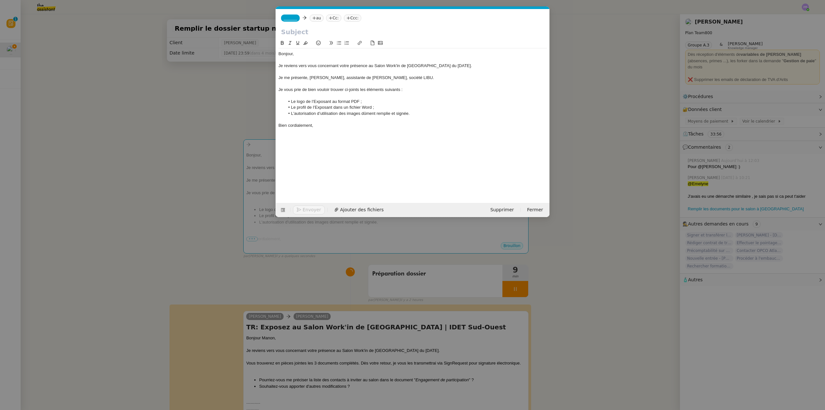
click at [288, 66] on div "Je reviens vers vous concernant votre présence au Salon Work'in de [GEOGRAPHIC_…" at bounding box center [413, 66] width 269 height 6
drag, startPoint x: 346, startPoint y: 66, endPoint x: 336, endPoint y: 65, distance: 10.0
click at [336, 65] on div "Je viens vers vous concernant votre présence au Salon Work'in de [GEOGRAPHIC_DA…" at bounding box center [413, 66] width 269 height 6
click at [358, 65] on div "Je viens vers vous concernant la présence au Salon Work'in de [GEOGRAPHIC_DATA]…" at bounding box center [413, 66] width 269 height 6
drag, startPoint x: 420, startPoint y: 76, endPoint x: 261, endPoint y: 80, distance: 159.0
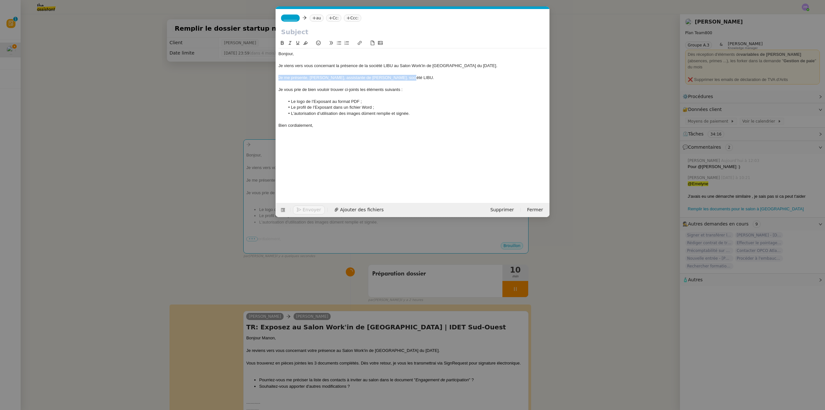
click at [261, 80] on nz-modal-container "Service TA - VOYAGE - PROPOSITION GLOBALE A utiliser dans le cadre de propositi…" at bounding box center [412, 205] width 825 height 410
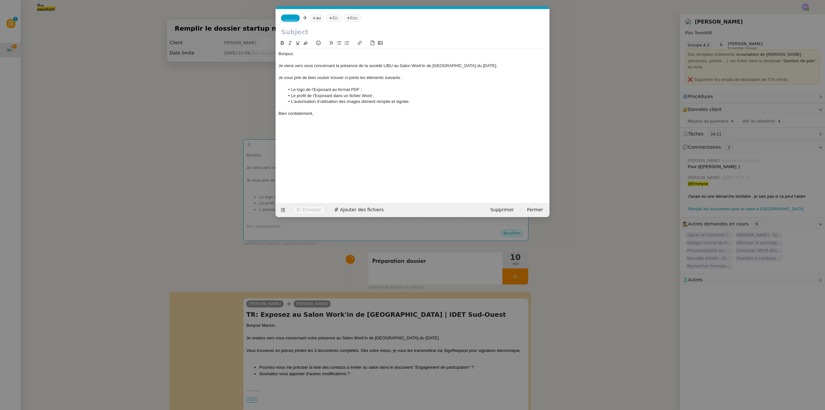
click at [419, 102] on li "L'autorisation d’utilisation des images dûment remplie et signée." at bounding box center [416, 102] width 262 height 6
click at [234, 182] on nz-modal-container "Service TA - VOYAGE - PROPOSITION GLOBALE A utiliser dans le cadre de propositi…" at bounding box center [412, 205] width 825 height 410
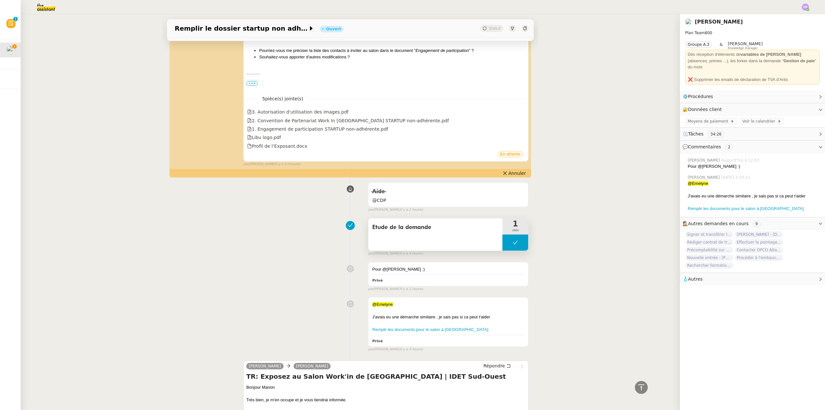
scroll to position [322, 0]
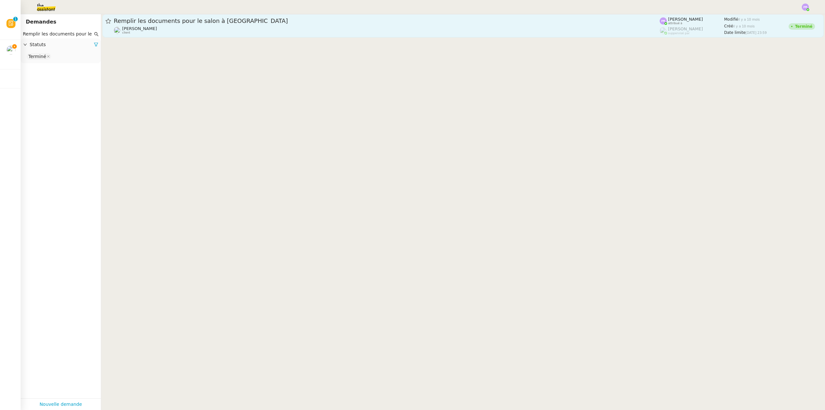
click at [159, 25] on div "Remplir les documents pour le salon à [GEOGRAPHIC_DATA] [PERSON_NAME] client" at bounding box center [387, 25] width 546 height 17
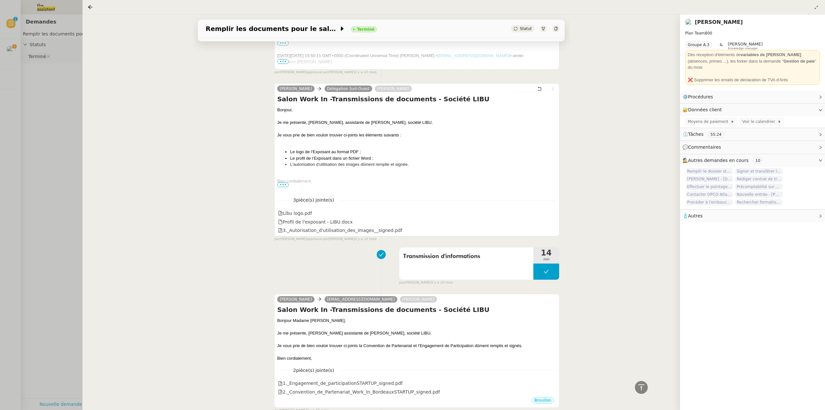
scroll to position [1032, 0]
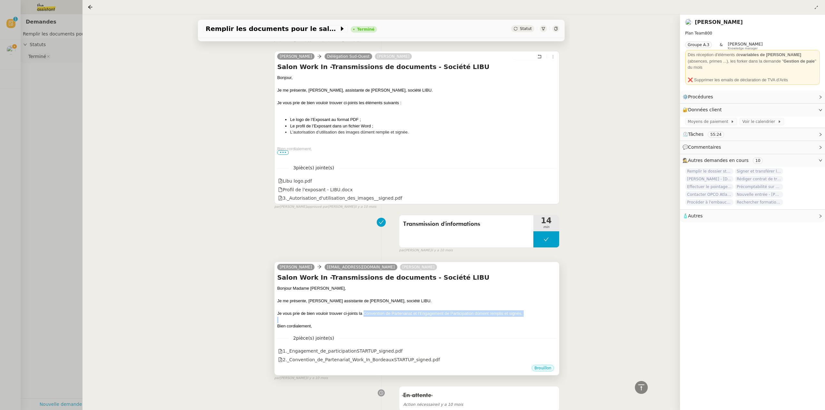
copy div "Convention de Partenariat et l’Engagement de Participation dûment remplis et si…"
drag, startPoint x: 363, startPoint y: 314, endPoint x: 530, endPoint y: 317, distance: 166.4
click at [530, 317] on div "[PERSON_NAME] [PERSON_NAME], Je me présente, [PERSON_NAME] assistante de [PERSO…" at bounding box center [416, 307] width 279 height 44
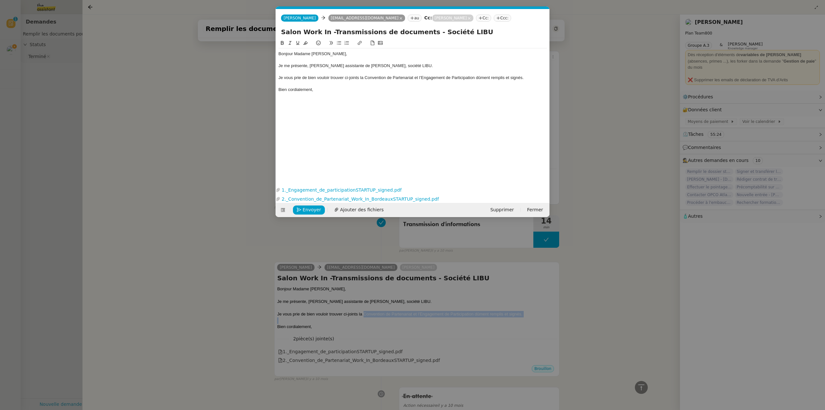
scroll to position [0, 14]
